Goal: Transaction & Acquisition: Purchase product/service

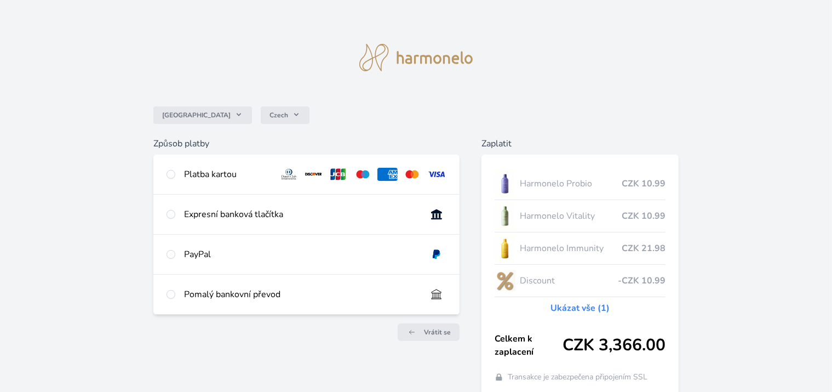
click at [191, 171] on div "Platba kartou" at bounding box center [227, 174] width 86 height 13
radio input "true"
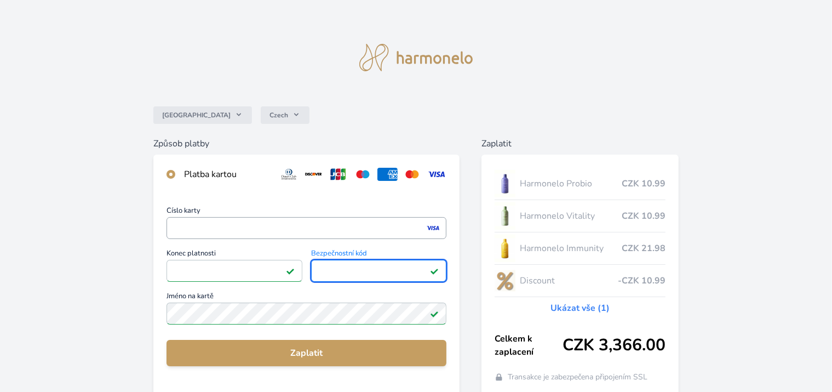
scroll to position [91, 0]
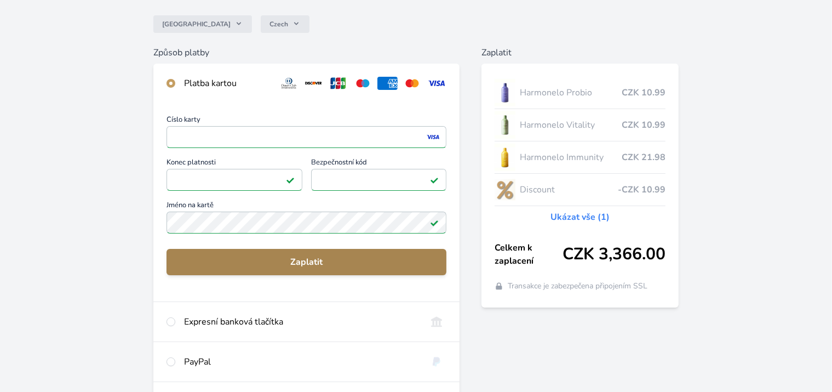
click at [256, 252] on button "Zaplatit" at bounding box center [307, 262] width 280 height 26
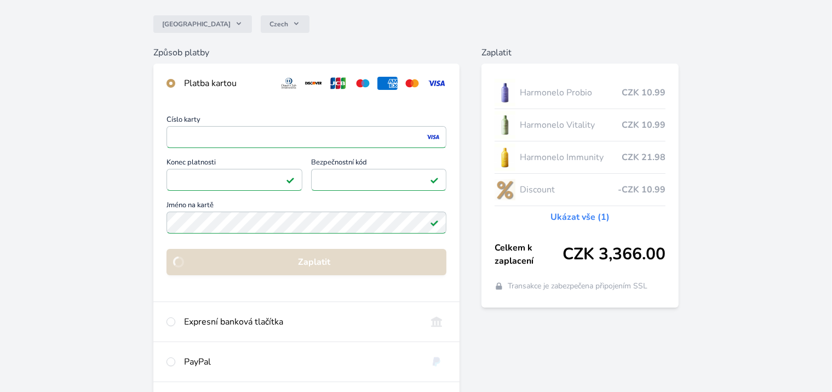
scroll to position [84, 0]
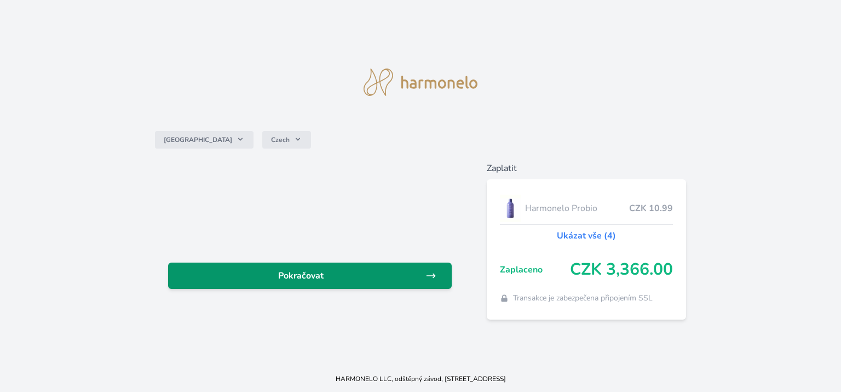
click at [379, 276] on span "Pokračovat" at bounding box center [301, 275] width 249 height 13
